Goal: Information Seeking & Learning: Check status

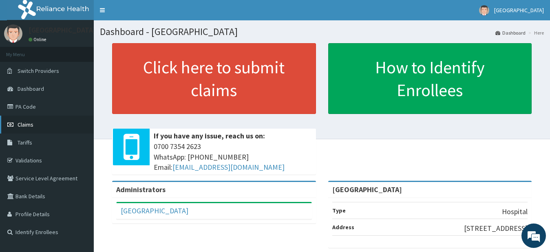
click at [23, 122] on span "Claims" at bounding box center [26, 124] width 16 height 7
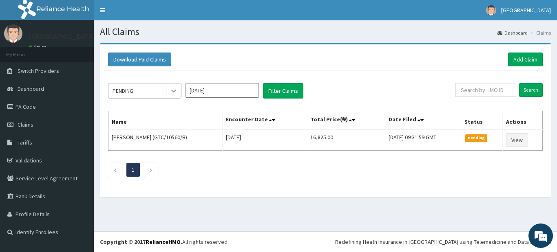
click at [176, 93] on icon at bounding box center [173, 91] width 8 height 8
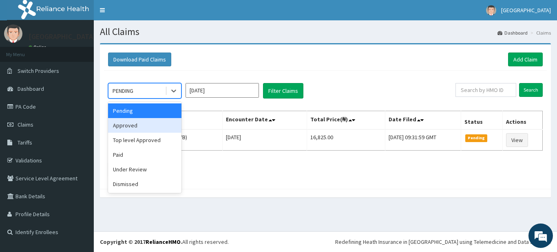
click at [162, 124] on div "Approved" at bounding box center [144, 125] width 73 height 15
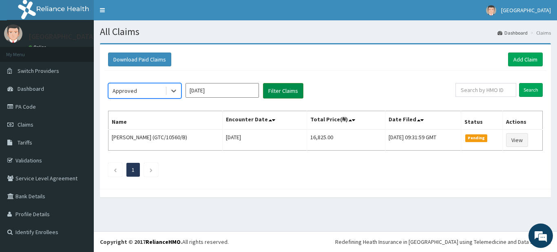
click at [289, 89] on button "Filter Claims" at bounding box center [283, 90] width 40 height 15
click at [289, 92] on button "Filter Claims" at bounding box center [283, 90] width 40 height 15
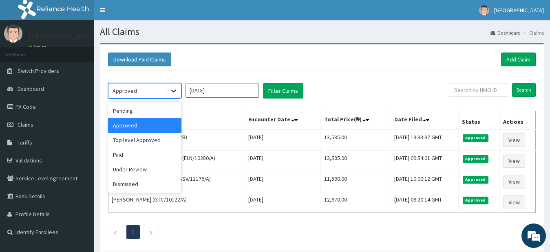
click at [177, 92] on icon at bounding box center [173, 91] width 8 height 8
click at [168, 110] on div "Pending" at bounding box center [144, 110] width 73 height 15
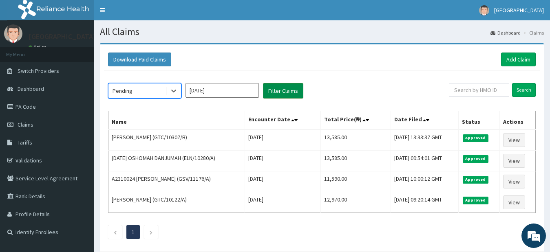
click at [293, 89] on button "Filter Claims" at bounding box center [283, 90] width 40 height 15
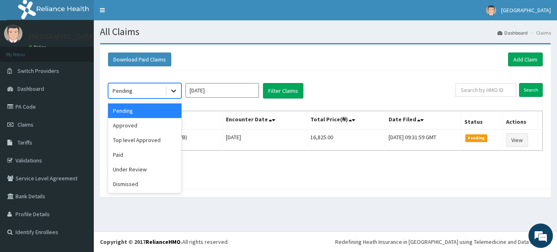
click at [172, 89] on icon at bounding box center [173, 91] width 8 height 8
click at [143, 143] on div "Top level Approved" at bounding box center [144, 140] width 73 height 15
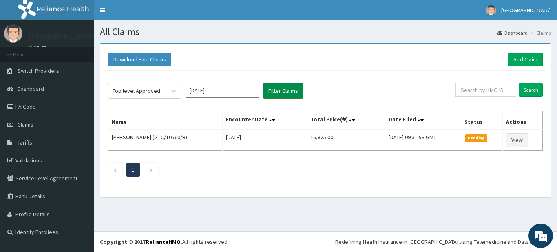
click at [289, 90] on button "Filter Claims" at bounding box center [283, 90] width 40 height 15
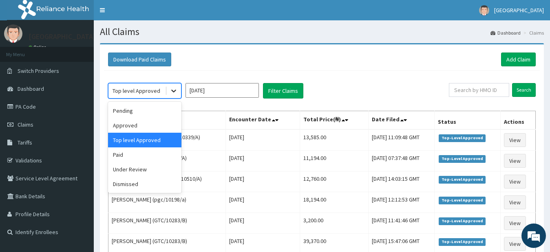
click at [169, 94] on icon at bounding box center [173, 91] width 8 height 8
click at [135, 155] on div "Paid" at bounding box center [144, 154] width 73 height 15
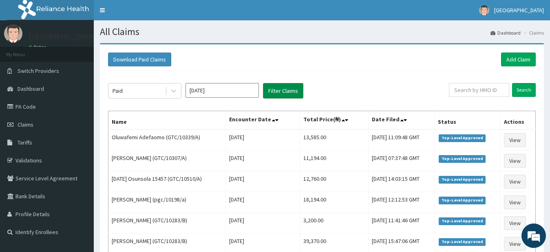
click at [286, 90] on button "Filter Claims" at bounding box center [283, 90] width 40 height 15
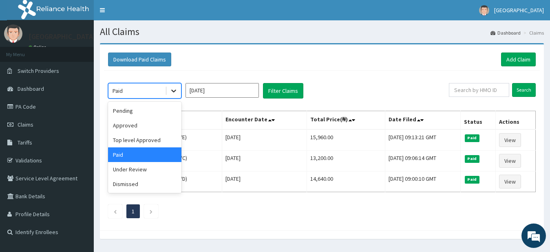
click at [169, 93] on icon at bounding box center [173, 91] width 8 height 8
click at [147, 167] on div "Under Review" at bounding box center [144, 169] width 73 height 15
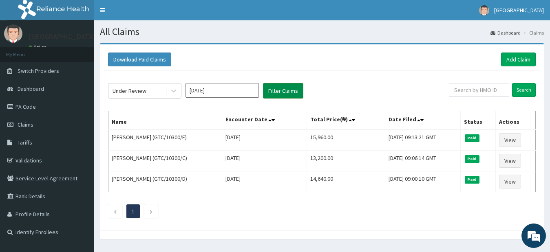
click at [289, 91] on button "Filter Claims" at bounding box center [283, 90] width 40 height 15
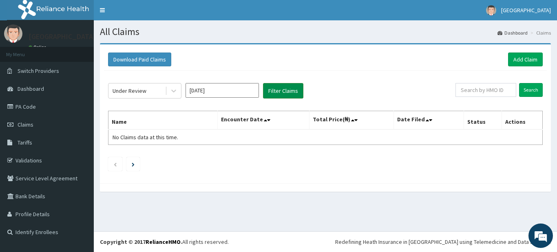
click at [289, 91] on button "Filter Claims" at bounding box center [283, 90] width 40 height 15
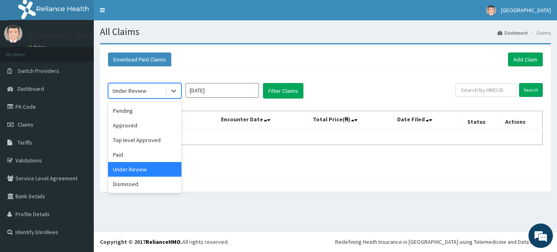
click at [141, 93] on div "Under Review" at bounding box center [129, 91] width 34 height 8
click at [117, 186] on div "Dismissed" at bounding box center [144, 184] width 73 height 15
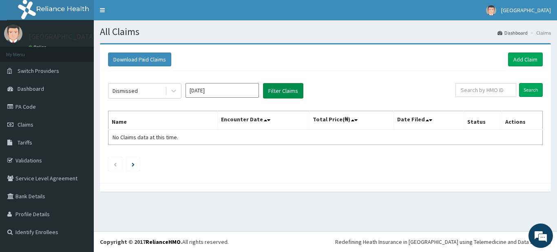
click at [280, 93] on button "Filter Claims" at bounding box center [283, 90] width 40 height 15
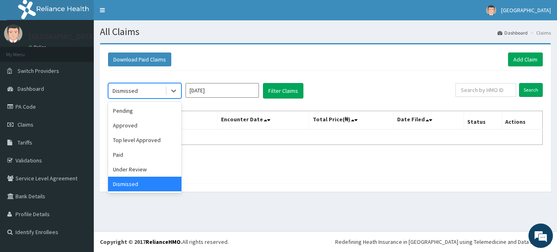
click at [157, 92] on div "Dismissed" at bounding box center [136, 90] width 57 height 13
click at [145, 112] on div "Pending" at bounding box center [144, 110] width 73 height 15
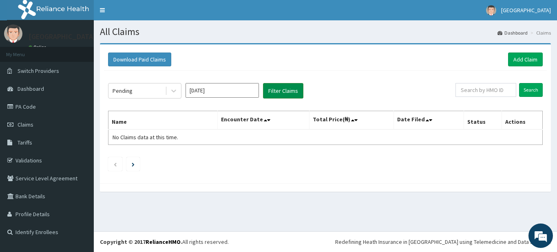
click at [274, 94] on button "Filter Claims" at bounding box center [283, 90] width 40 height 15
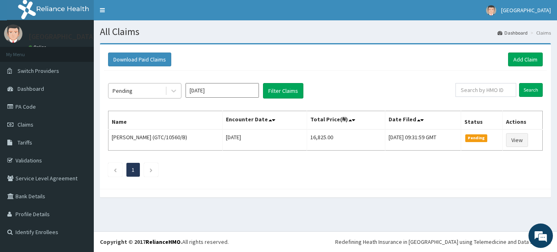
click at [136, 94] on div "Pending" at bounding box center [136, 90] width 57 height 13
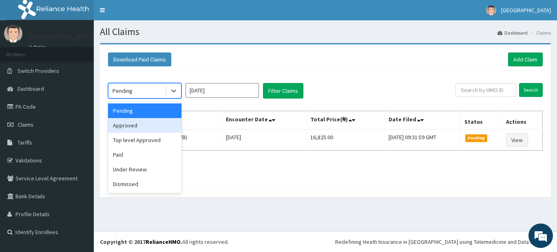
click at [133, 125] on div "Approved" at bounding box center [144, 125] width 73 height 15
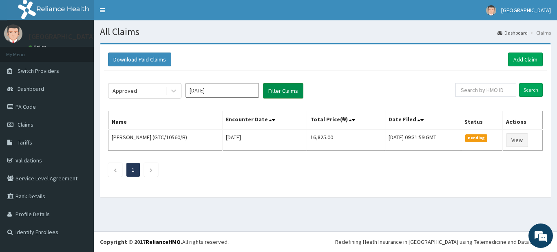
click at [281, 93] on button "Filter Claims" at bounding box center [283, 90] width 40 height 15
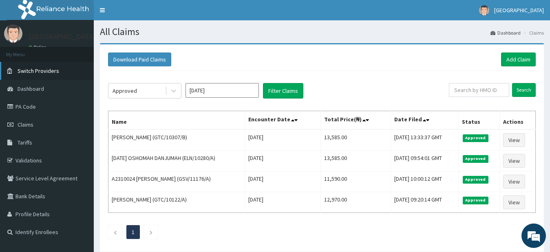
click at [88, 70] on link "Switch Providers" at bounding box center [47, 71] width 94 height 18
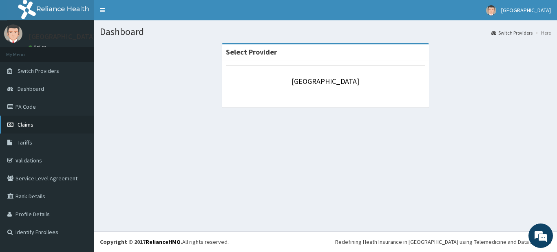
click at [19, 124] on span "Claims" at bounding box center [26, 124] width 16 height 7
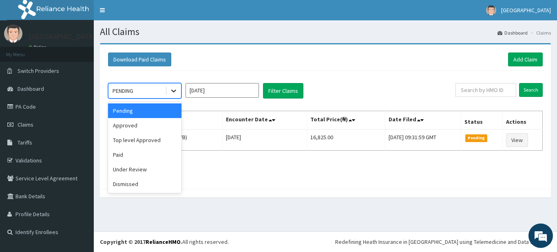
click at [174, 93] on icon at bounding box center [173, 91] width 8 height 8
click at [131, 125] on div "Approved" at bounding box center [144, 125] width 73 height 15
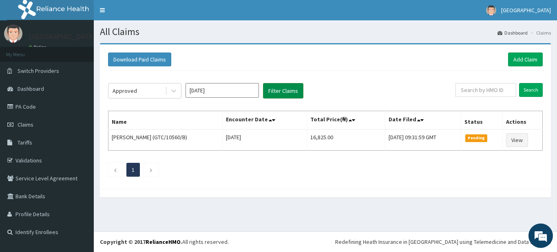
click at [288, 92] on button "Filter Claims" at bounding box center [283, 90] width 40 height 15
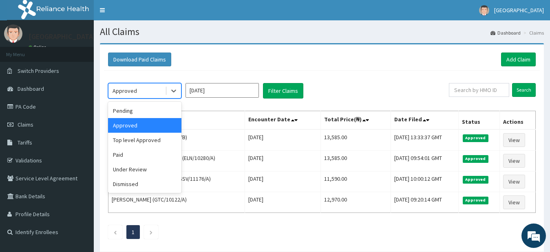
click at [161, 92] on div "Approved" at bounding box center [136, 90] width 57 height 13
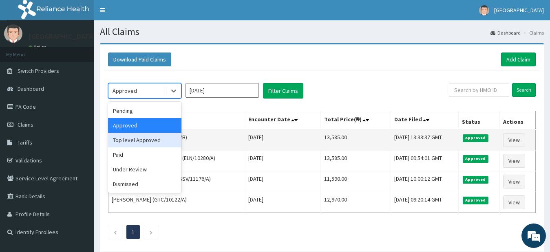
click at [128, 143] on div "Top level Approved" at bounding box center [144, 140] width 73 height 15
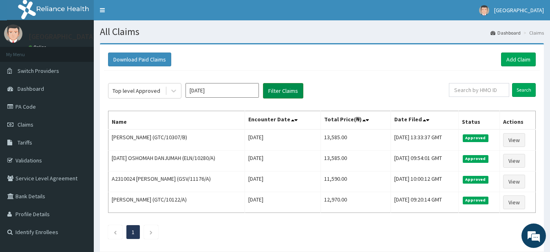
click at [270, 92] on button "Filter Claims" at bounding box center [283, 90] width 40 height 15
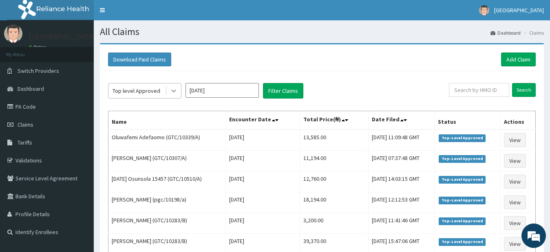
click at [167, 95] on div at bounding box center [173, 91] width 15 height 15
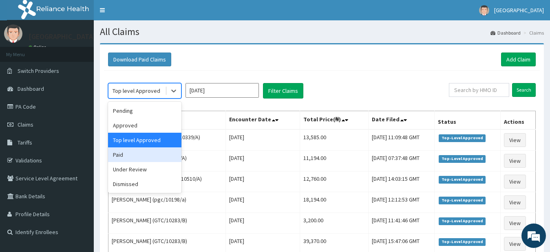
click at [128, 161] on div "Paid" at bounding box center [144, 154] width 73 height 15
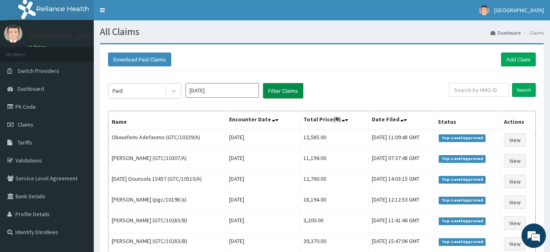
click at [292, 90] on button "Filter Claims" at bounding box center [283, 90] width 40 height 15
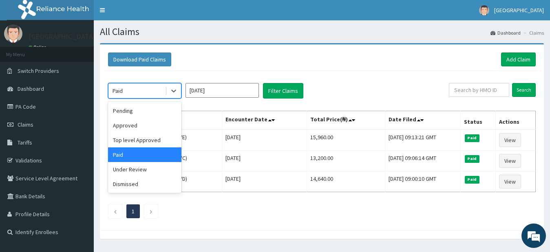
click at [137, 86] on div "Paid" at bounding box center [136, 90] width 57 height 13
click at [120, 172] on div "Under Review" at bounding box center [144, 169] width 73 height 15
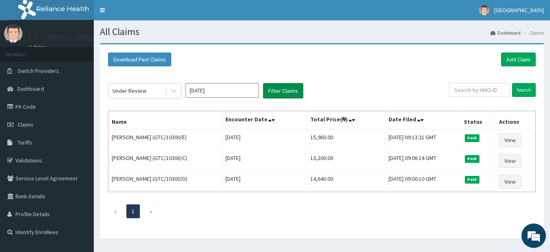
click at [293, 92] on button "Filter Claims" at bounding box center [283, 90] width 40 height 15
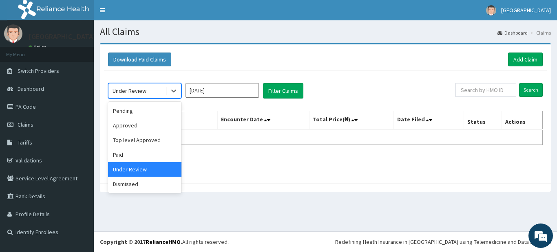
click at [166, 90] on span at bounding box center [166, 91] width 0 height 8
click at [122, 184] on div "Dismissed" at bounding box center [144, 184] width 73 height 15
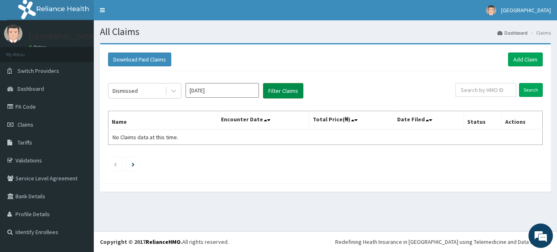
click at [282, 92] on button "Filter Claims" at bounding box center [283, 90] width 40 height 15
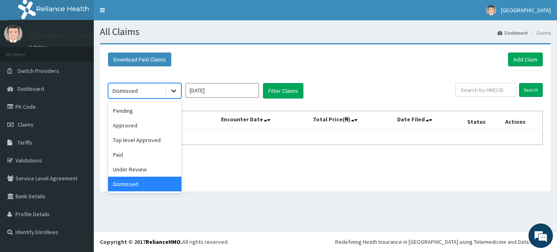
click at [174, 93] on icon at bounding box center [173, 91] width 8 height 8
click at [152, 112] on div "Pending" at bounding box center [144, 110] width 73 height 15
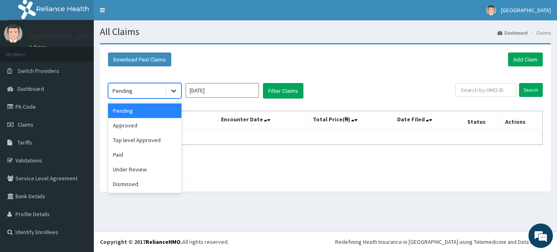
click at [176, 95] on icon at bounding box center [173, 91] width 8 height 8
click at [132, 158] on div "Paid" at bounding box center [144, 154] width 73 height 15
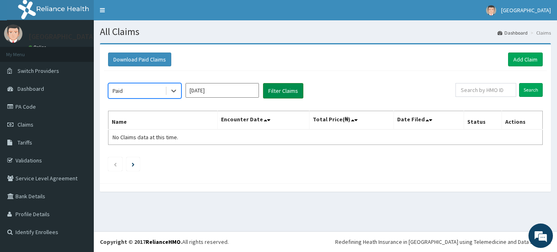
drag, startPoint x: 281, startPoint y: 90, endPoint x: 290, endPoint y: 87, distance: 9.7
click at [287, 87] on button "Filter Claims" at bounding box center [283, 90] width 40 height 15
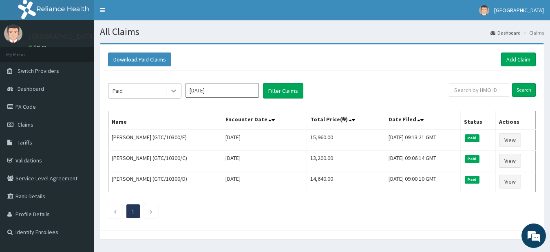
click at [174, 92] on icon at bounding box center [173, 91] width 8 height 8
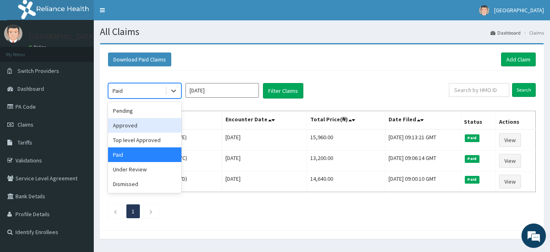
click at [117, 127] on div "Approved" at bounding box center [144, 125] width 73 height 15
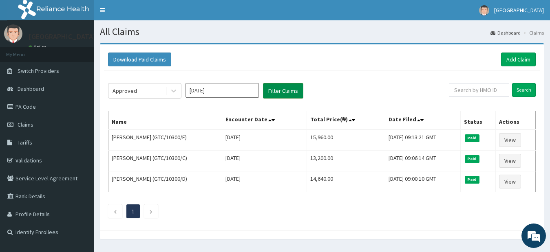
click at [274, 90] on button "Filter Claims" at bounding box center [283, 90] width 40 height 15
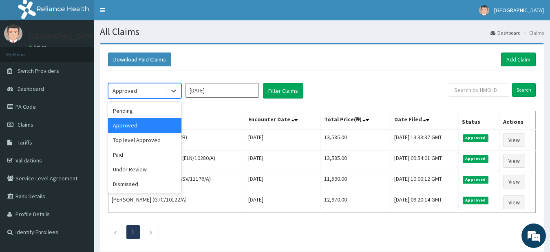
click at [166, 94] on span at bounding box center [166, 91] width 0 height 8
click at [144, 141] on div "Top level Approved" at bounding box center [144, 140] width 73 height 15
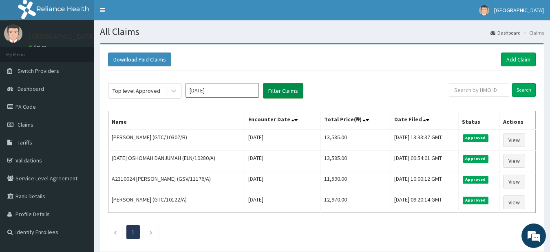
click at [284, 89] on button "Filter Claims" at bounding box center [283, 90] width 40 height 15
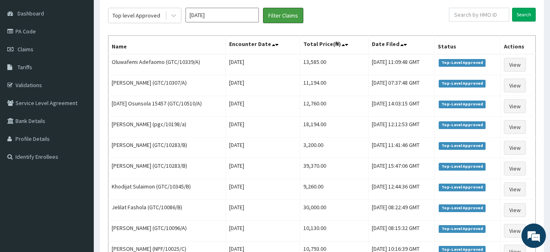
scroll to position [68, 0]
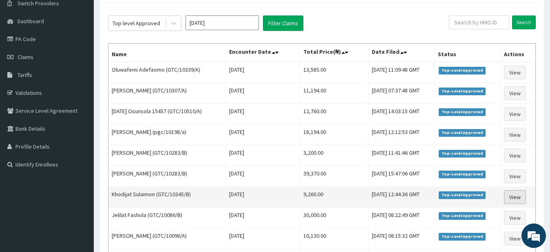
click at [515, 197] on link "View" at bounding box center [515, 197] width 22 height 14
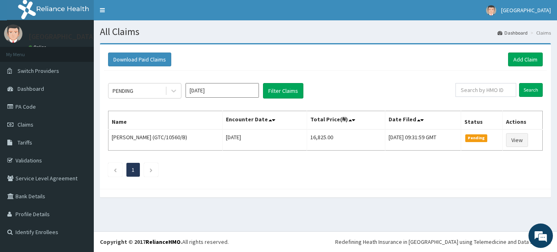
click at [154, 96] on div "PENDING" at bounding box center [136, 90] width 57 height 13
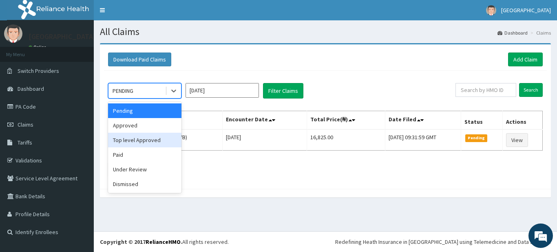
click at [144, 141] on div "Top level Approved" at bounding box center [144, 140] width 73 height 15
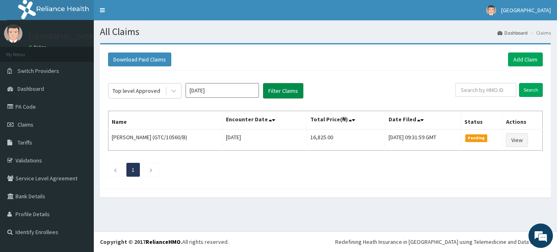
click at [284, 88] on button "Filter Claims" at bounding box center [283, 90] width 40 height 15
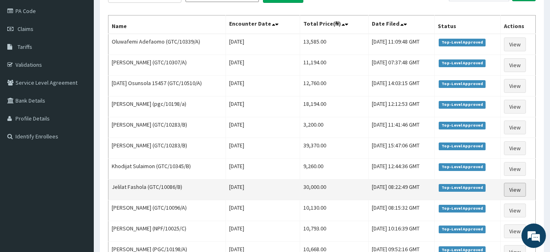
click at [517, 191] on link "View" at bounding box center [515, 190] width 22 height 14
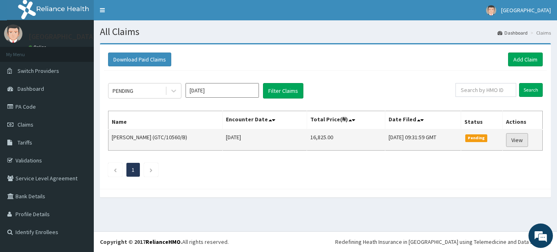
click at [515, 138] on link "View" at bounding box center [517, 140] width 22 height 14
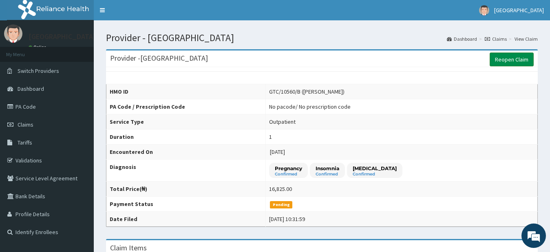
click at [520, 59] on link "Reopen Claim" at bounding box center [511, 60] width 44 height 14
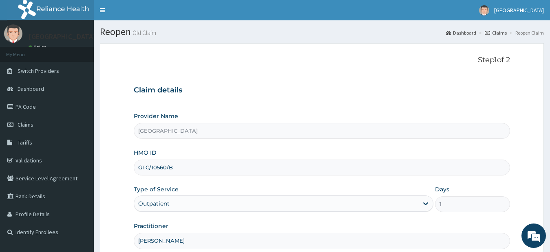
scroll to position [83, 0]
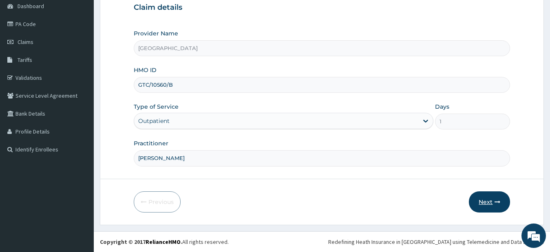
click at [483, 199] on button "Next" at bounding box center [489, 201] width 41 height 21
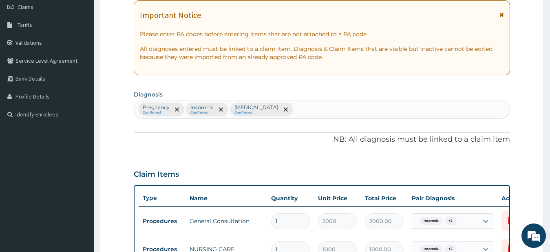
scroll to position [116, 0]
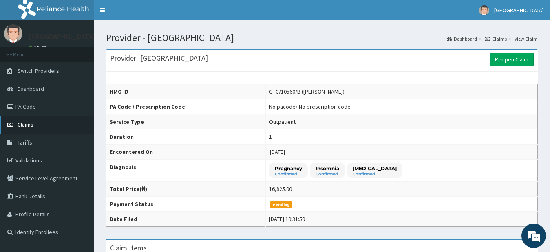
click at [26, 127] on span "Claims" at bounding box center [26, 124] width 16 height 7
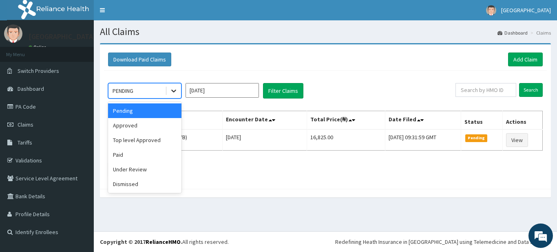
click at [174, 92] on icon at bounding box center [173, 91] width 5 height 3
click at [160, 129] on div "Approved" at bounding box center [144, 125] width 73 height 15
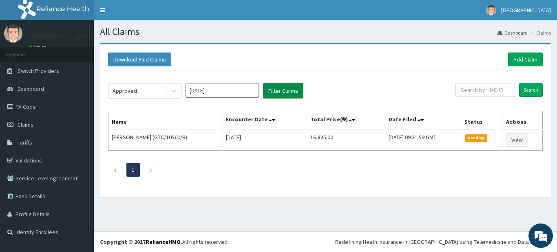
click at [273, 91] on button "Filter Claims" at bounding box center [283, 90] width 40 height 15
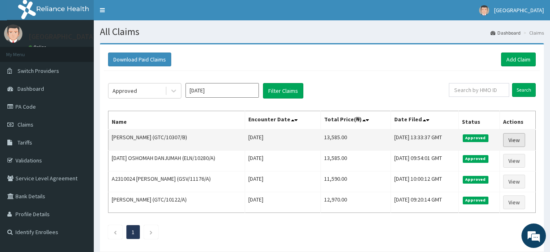
click at [513, 141] on link "View" at bounding box center [514, 140] width 22 height 14
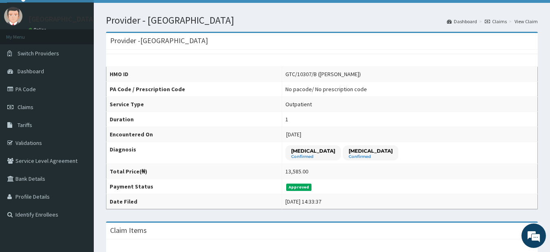
scroll to position [12, 0]
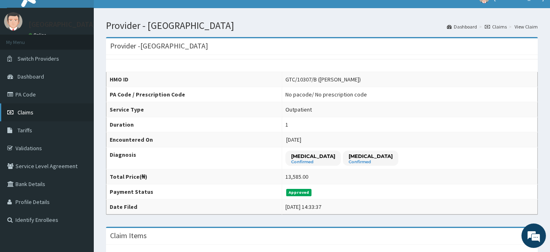
click at [31, 110] on span "Claims" at bounding box center [26, 112] width 16 height 7
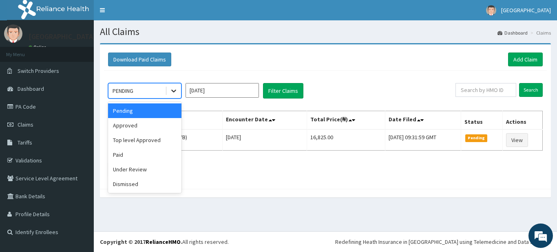
click at [170, 90] on icon at bounding box center [173, 91] width 8 height 8
click at [159, 129] on div "Approved" at bounding box center [144, 125] width 73 height 15
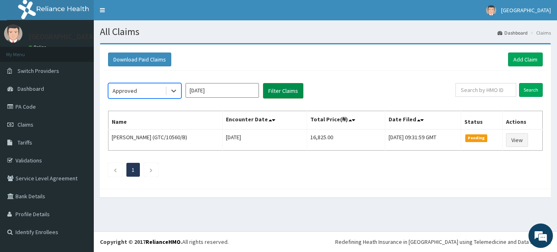
click at [293, 90] on button "Filter Claims" at bounding box center [283, 90] width 40 height 15
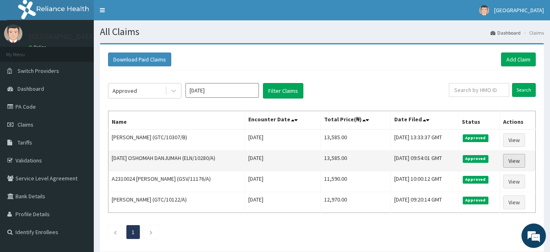
click at [517, 162] on link "View" at bounding box center [514, 161] width 22 height 14
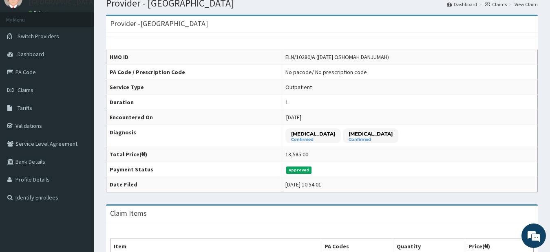
scroll to position [33, 0]
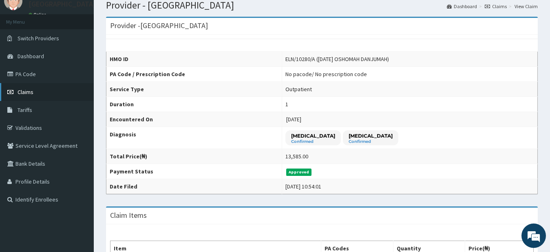
click at [25, 94] on span "Claims" at bounding box center [26, 91] width 16 height 7
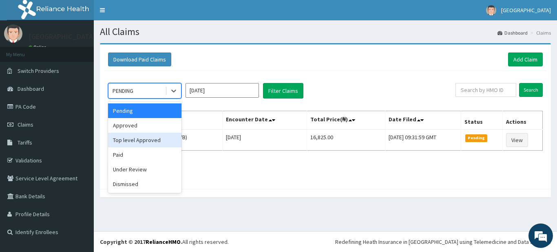
click at [143, 138] on div "Top level Approved" at bounding box center [144, 140] width 73 height 15
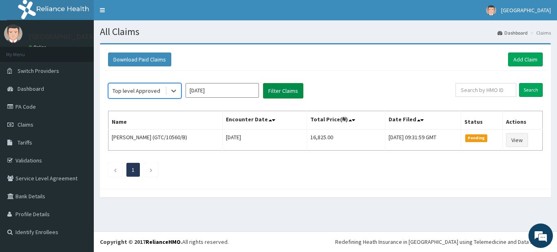
click at [271, 91] on button "Filter Claims" at bounding box center [283, 90] width 40 height 15
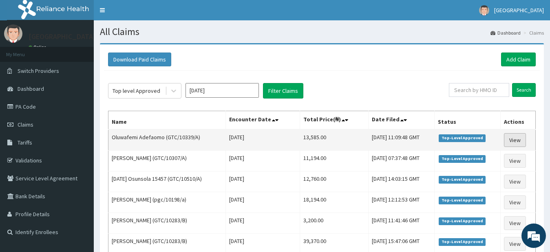
click at [516, 143] on link "View" at bounding box center [515, 140] width 22 height 14
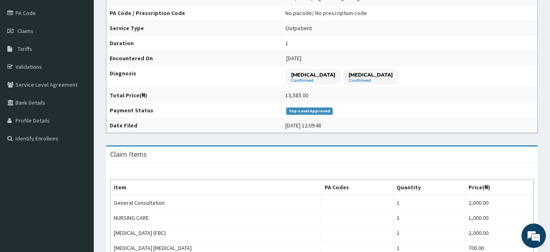
scroll to position [91, 0]
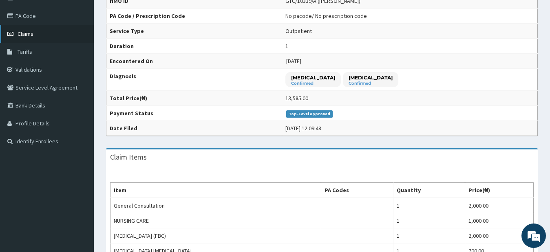
click at [21, 35] on span "Claims" at bounding box center [26, 33] width 16 height 7
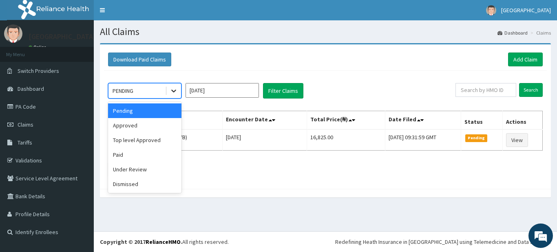
click at [175, 95] on icon at bounding box center [173, 91] width 8 height 8
click at [154, 142] on div "Top level Approved" at bounding box center [144, 140] width 73 height 15
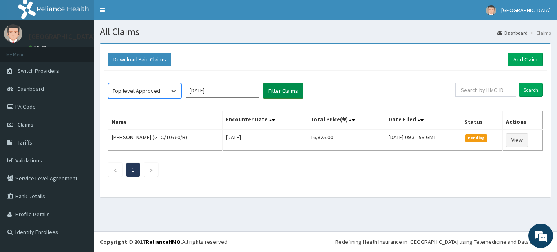
click at [284, 91] on button "Filter Claims" at bounding box center [283, 90] width 40 height 15
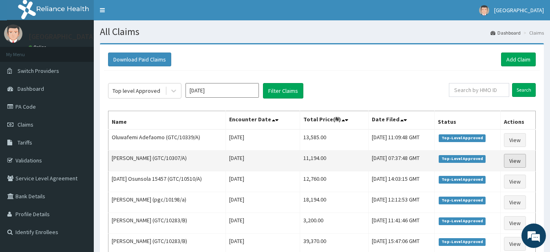
click at [513, 157] on link "View" at bounding box center [515, 161] width 22 height 14
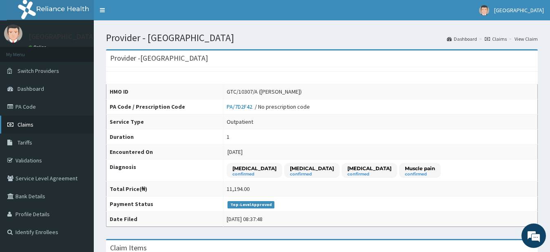
click at [22, 126] on span "Claims" at bounding box center [26, 124] width 16 height 7
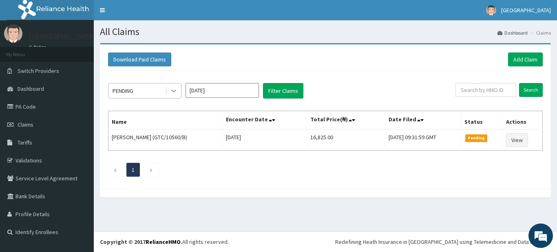
click at [174, 90] on icon at bounding box center [173, 91] width 8 height 8
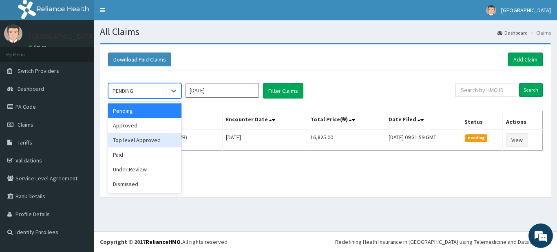
click at [150, 143] on div "Top level Approved" at bounding box center [144, 140] width 73 height 15
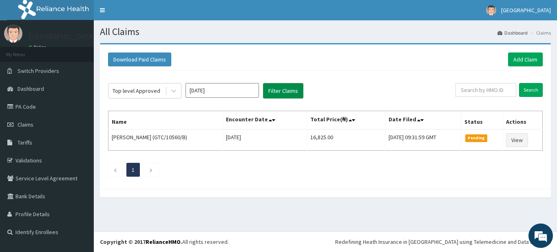
click at [277, 90] on button "Filter Claims" at bounding box center [283, 90] width 40 height 15
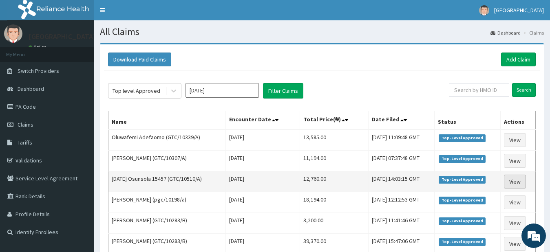
click at [512, 184] on link "View" at bounding box center [515, 182] width 22 height 14
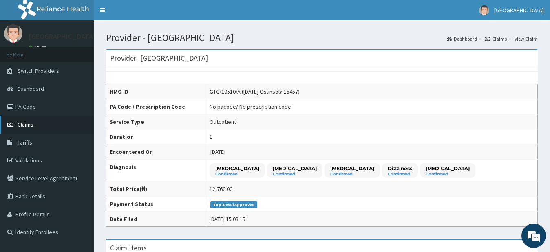
click at [30, 127] on span "Claims" at bounding box center [26, 124] width 16 height 7
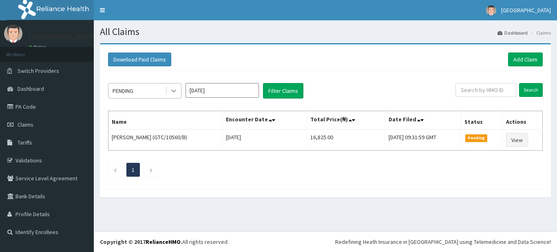
click at [173, 90] on icon at bounding box center [173, 91] width 8 height 8
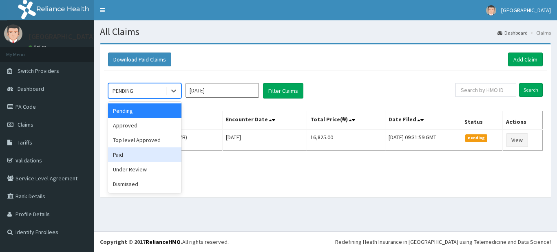
click at [130, 161] on div "Paid" at bounding box center [144, 154] width 73 height 15
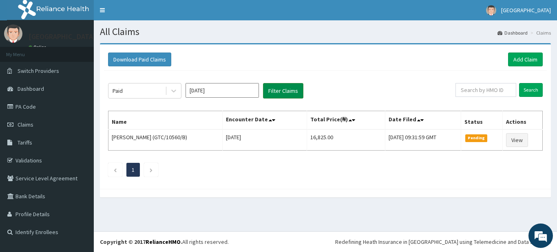
click at [287, 91] on button "Filter Claims" at bounding box center [283, 90] width 40 height 15
click at [284, 91] on button "Filter Claims" at bounding box center [283, 90] width 40 height 15
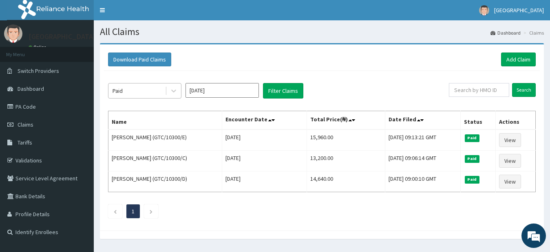
click at [153, 92] on div "Paid" at bounding box center [136, 90] width 57 height 13
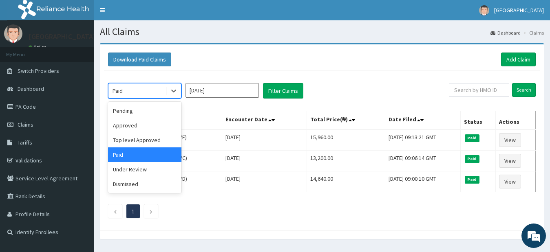
click at [420, 92] on div "option Paid, selected. option Paid selected, 4 of 6. 6 results available. Use U…" at bounding box center [278, 90] width 341 height 15
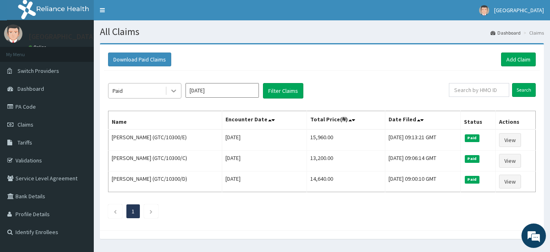
click at [176, 90] on icon at bounding box center [173, 91] width 8 height 8
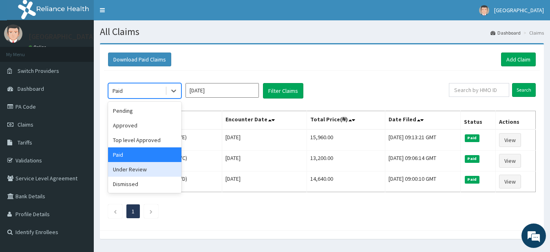
click at [145, 171] on div "Under Review" at bounding box center [144, 169] width 73 height 15
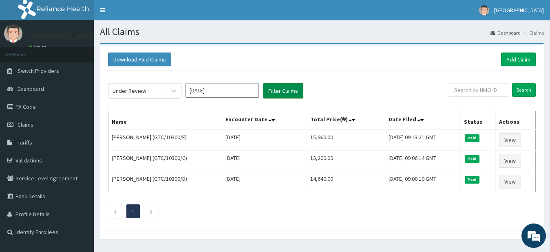
click at [291, 90] on button "Filter Claims" at bounding box center [283, 90] width 40 height 15
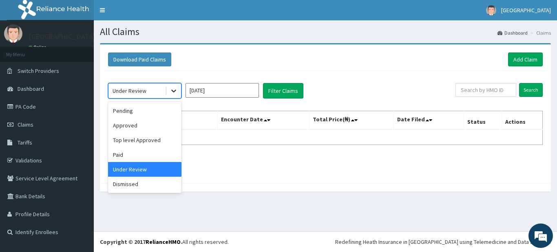
click at [172, 95] on icon at bounding box center [173, 91] width 8 height 8
click at [140, 187] on div "Dismissed" at bounding box center [144, 184] width 73 height 15
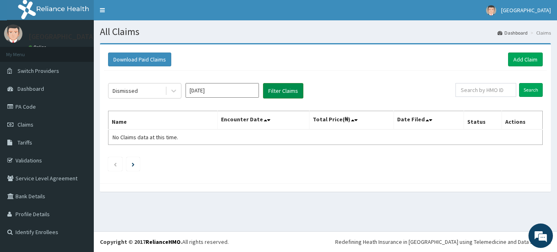
click at [282, 91] on button "Filter Claims" at bounding box center [283, 90] width 40 height 15
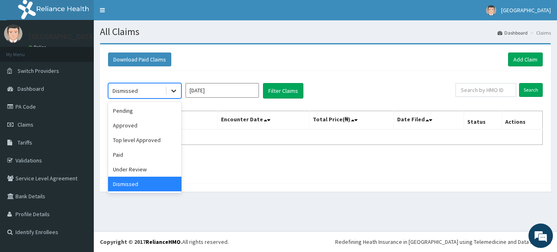
click at [174, 93] on icon at bounding box center [173, 91] width 8 height 8
click at [147, 142] on div "Top level Approved" at bounding box center [144, 140] width 73 height 15
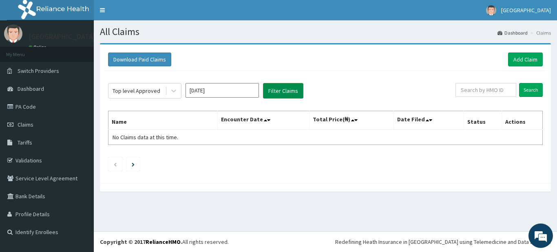
click at [294, 88] on button "Filter Claims" at bounding box center [283, 90] width 40 height 15
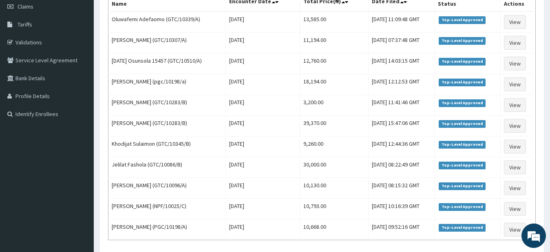
scroll to position [117, 0]
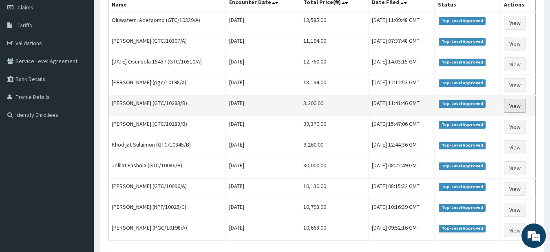
click at [517, 106] on link "View" at bounding box center [515, 106] width 22 height 14
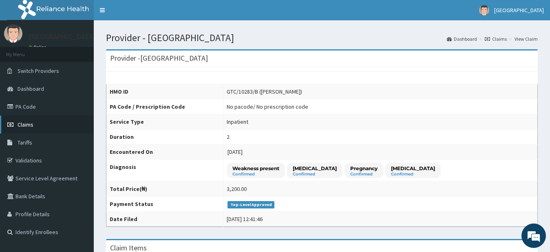
click at [25, 126] on span "Claims" at bounding box center [26, 124] width 16 height 7
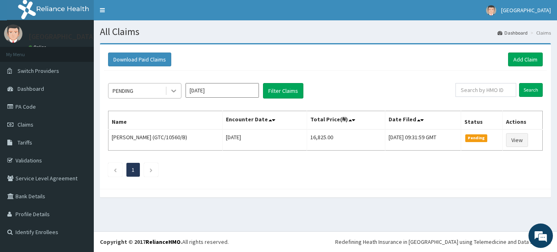
click at [176, 88] on icon at bounding box center [173, 91] width 8 height 8
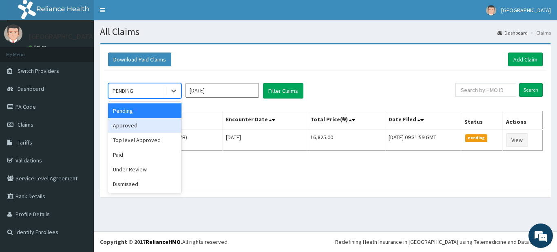
drag, startPoint x: 160, startPoint y: 123, endPoint x: 160, endPoint y: 113, distance: 10.6
click at [160, 123] on div "Approved" at bounding box center [144, 125] width 73 height 15
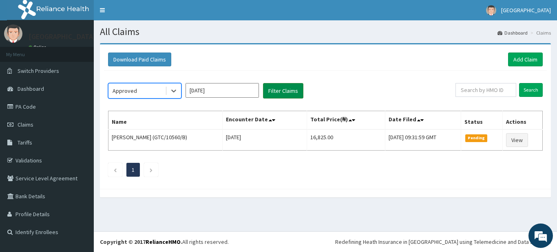
click at [288, 90] on button "Filter Claims" at bounding box center [283, 90] width 40 height 15
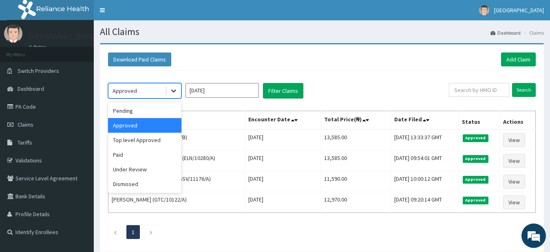
click at [173, 91] on icon at bounding box center [173, 91] width 5 height 3
click at [152, 141] on div "Top level Approved" at bounding box center [144, 140] width 73 height 15
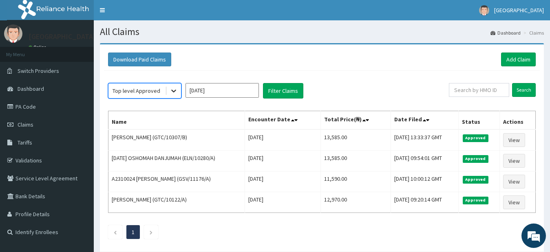
click at [172, 92] on icon at bounding box center [173, 91] width 8 height 8
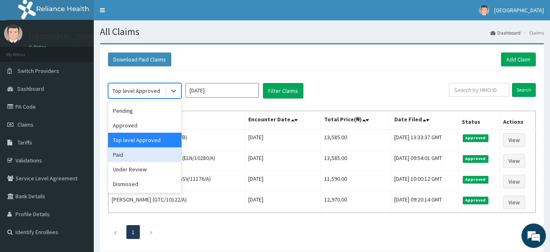
click at [152, 156] on div "Paid" at bounding box center [144, 154] width 73 height 15
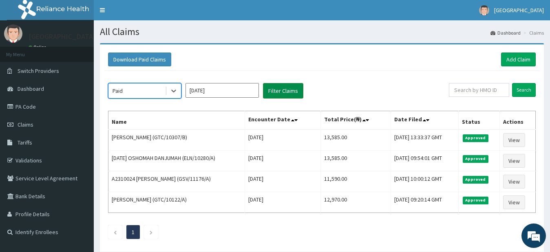
click at [279, 91] on button "Filter Claims" at bounding box center [283, 90] width 40 height 15
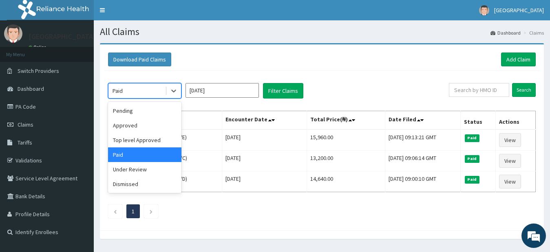
click at [165, 91] on div at bounding box center [173, 91] width 16 height 15
click at [138, 169] on div "Under Review" at bounding box center [144, 169] width 73 height 15
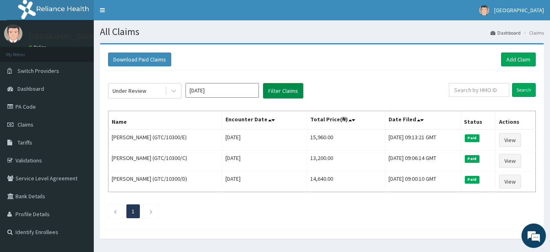
click at [280, 90] on button "Filter Claims" at bounding box center [283, 90] width 40 height 15
